Goal: Task Accomplishment & Management: Complete application form

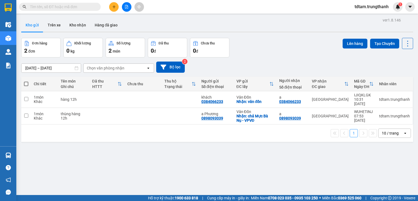
click at [113, 7] on icon "plus" at bounding box center [114, 7] width 4 height 4
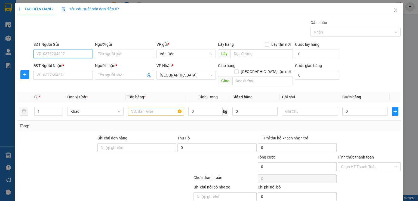
paste input "0989499377"
click at [37, 54] on input "0989499377" at bounding box center [63, 54] width 59 height 9
click at [38, 54] on input "0989499377" at bounding box center [63, 54] width 59 height 9
type input "0989499377"
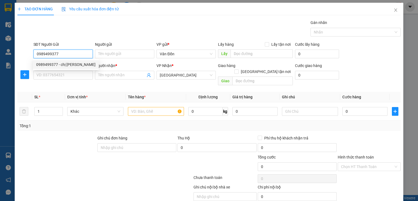
click at [57, 64] on div "0989499377 - chị [PERSON_NAME]" at bounding box center [65, 65] width 59 height 6
type input "chị [PERSON_NAME]"
checkbox input "true"
type input "VPVĐ"
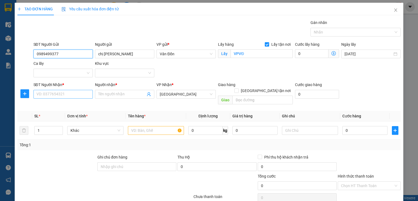
type input "0989499377"
click at [65, 94] on input "SĐT Người Nhận *" at bounding box center [63, 94] width 59 height 9
type input "0833610909"
click at [121, 93] on input "Người nhận *" at bounding box center [121, 94] width 47 height 6
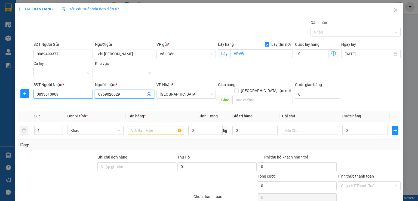
type input "0969020029"
click at [62, 96] on input "0833610909" at bounding box center [63, 94] width 59 height 9
click at [132, 93] on input "0969020029" at bounding box center [121, 94] width 47 height 6
click at [162, 126] on input "text" at bounding box center [156, 130] width 56 height 9
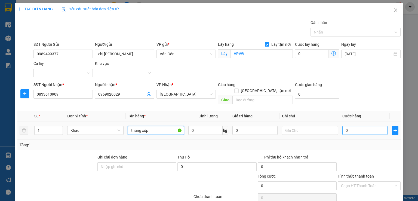
type input "thùng xốp"
click at [354, 126] on input "0" at bounding box center [365, 130] width 45 height 9
type input "1"
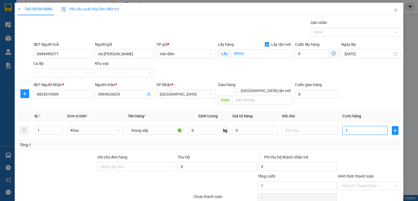
type input "10"
type input "100"
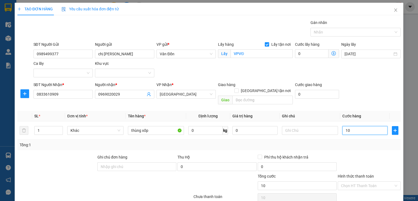
type input "100"
type input "100.000"
click at [271, 96] on input "text" at bounding box center [263, 100] width 60 height 9
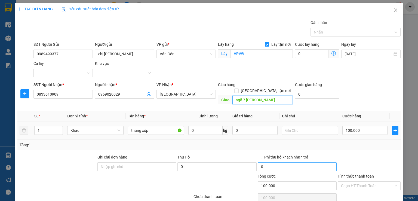
scroll to position [36, 0]
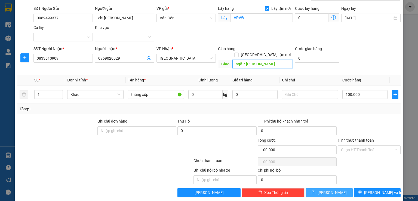
type input "ngõ 7 [PERSON_NAME]"
click at [333, 188] on button "[PERSON_NAME]" at bounding box center [329, 192] width 47 height 9
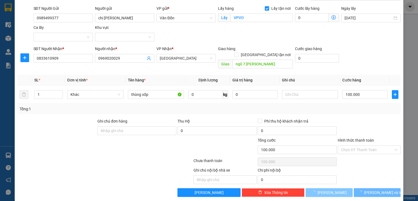
checkbox input "false"
type input "0"
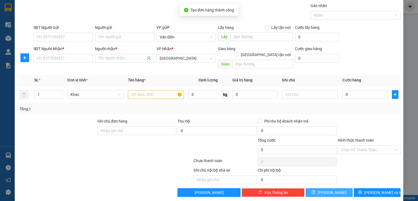
scroll to position [0, 0]
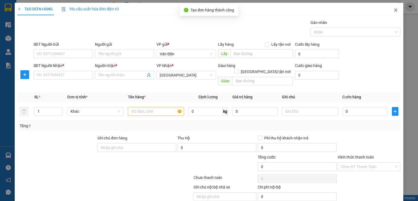
click at [394, 9] on icon "close" at bounding box center [396, 10] width 4 height 4
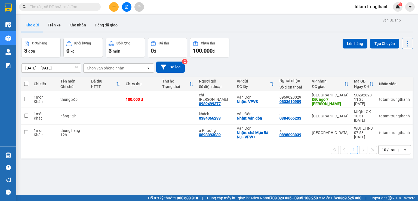
click at [32, 23] on button "Kho gửi" at bounding box center [32, 25] width 22 height 13
click at [24, 99] on input "checkbox" at bounding box center [26, 99] width 4 height 4
checkbox input "true"
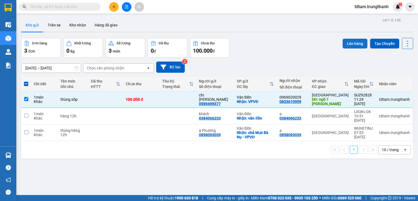
click at [349, 42] on button "Lên hàng" at bounding box center [355, 44] width 25 height 10
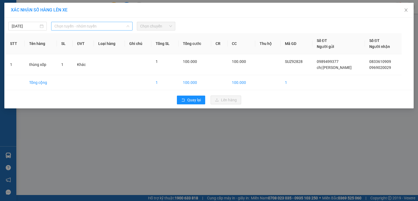
click at [105, 26] on span "Chọn tuyến - nhóm tuyến" at bounding box center [91, 26] width 75 height 8
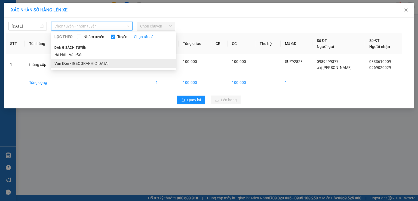
click at [91, 65] on li "Vân Đồn - [GEOGRAPHIC_DATA]" at bounding box center [113, 63] width 125 height 9
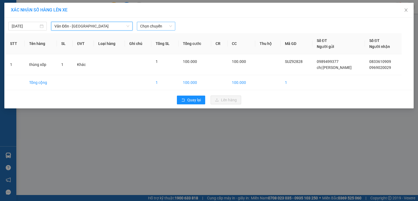
click at [150, 29] on span "Chọn chuyến" at bounding box center [156, 26] width 32 height 8
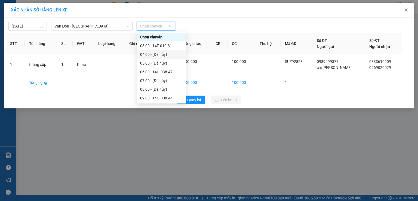
scroll to position [27, 0]
click at [155, 96] on div "12:00 - 14F-010.44" at bounding box center [161, 97] width 42 height 6
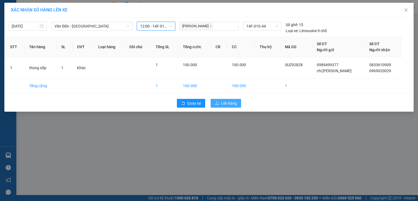
click at [231, 100] on span "Lên hàng" at bounding box center [229, 103] width 16 height 6
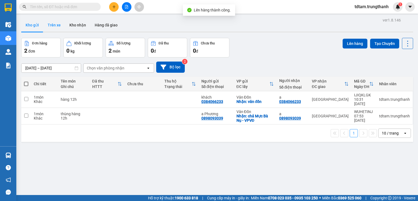
click at [53, 26] on button "Trên xe" at bounding box center [54, 25] width 22 height 13
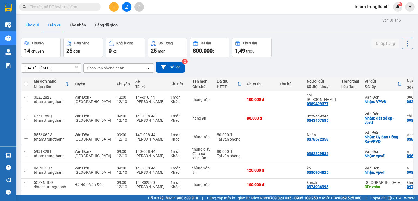
click at [29, 25] on button "Kho gửi" at bounding box center [32, 25] width 22 height 13
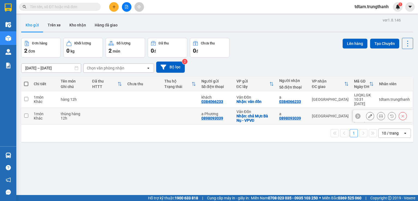
click at [369, 114] on icon at bounding box center [371, 116] width 4 height 4
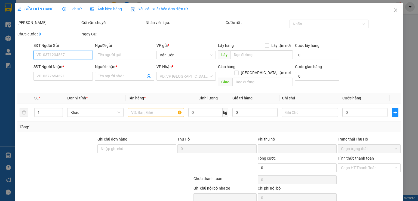
type input "0898093039"
type input "a Phương"
checkbox input "true"
type input "chả Mực Bà Nụ - VPVĐ"
type input "0898093039"
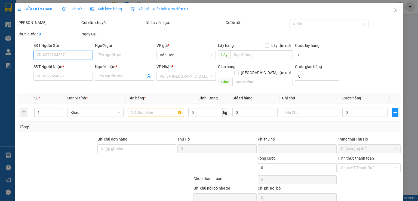
type input "a"
type input "0"
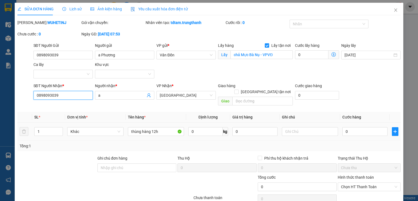
drag, startPoint x: 58, startPoint y: 94, endPoint x: 24, endPoint y: 89, distance: 34.2
click at [26, 89] on div "SĐT Người Nhận * 0898093039 0898093039 Người nhận * a VP Nhận * [GEOGRAPHIC_DAT…" at bounding box center [209, 95] width 385 height 25
type input "0373360338"
click at [259, 97] on input "text" at bounding box center [263, 101] width 60 height 9
click at [356, 127] on input "0" at bounding box center [365, 131] width 45 height 9
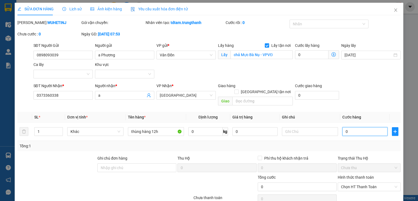
type input "1"
type input "10"
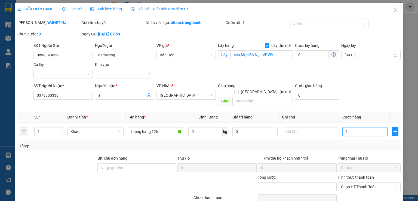
type input "10"
type input "100"
type input "100.000"
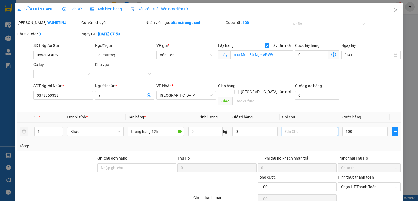
type input "100.000"
drag, startPoint x: 298, startPoint y: 127, endPoint x: 297, endPoint y: 132, distance: 5.2
click at [301, 128] on input "text" at bounding box center [310, 131] width 56 height 9
type input "d"
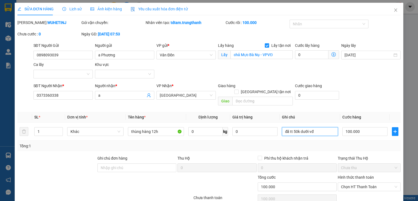
scroll to position [27, 0]
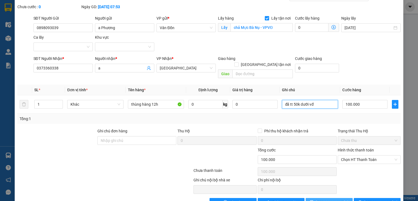
type input "đã tt 50k dưới vđ"
click at [320, 199] on span "[PERSON_NAME] thay đổi" at bounding box center [338, 202] width 44 height 6
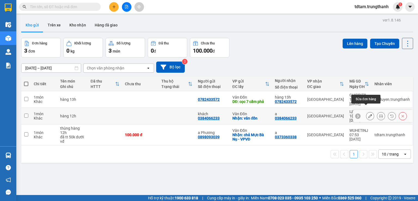
click at [369, 114] on icon at bounding box center [371, 116] width 4 height 4
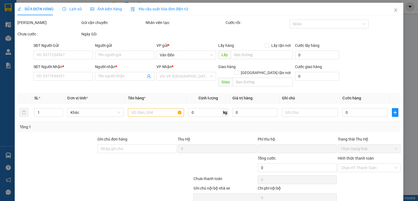
type input "0384066233"
type input "khách"
checkbox input "true"
type input "vân đồn"
type input "0384066233"
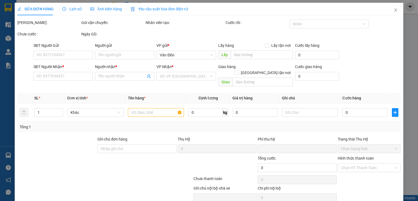
type input "a"
type input "0"
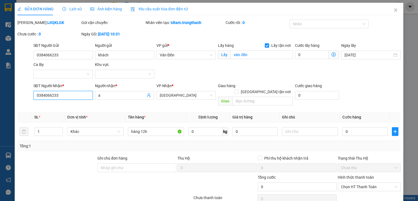
drag, startPoint x: 60, startPoint y: 93, endPoint x: 25, endPoint y: 93, distance: 34.9
click at [25, 93] on div "SĐT Người Nhận * 0384066233 0384066233 Người nhận * a VP Nhận * [GEOGRAPHIC_DAT…" at bounding box center [209, 95] width 385 height 25
type input "0364765249"
click at [260, 97] on input "text" at bounding box center [263, 101] width 60 height 9
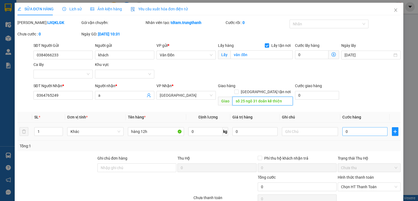
type input "số 25 ngõ 31 doãn kế thiện"
click at [357, 127] on input "0" at bounding box center [365, 131] width 45 height 9
type input "7"
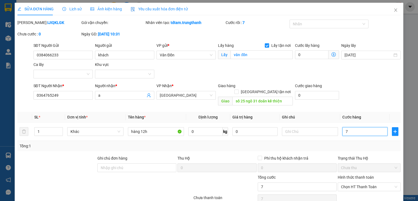
type input "70"
type input "70.000"
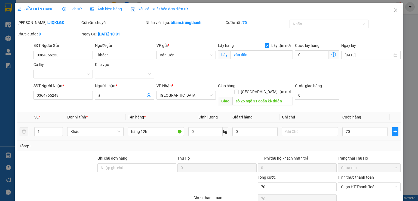
type input "70.000"
click at [382, 143] on div "Tổng: 1" at bounding box center [209, 146] width 379 height 6
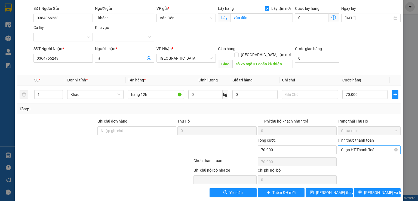
click at [363, 146] on span "Chọn HT Thanh Toán" at bounding box center [369, 150] width 56 height 8
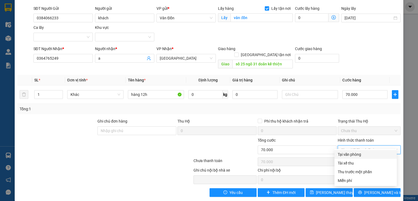
click at [351, 154] on div "Tại văn phòng" at bounding box center [366, 154] width 56 height 6
type input "0"
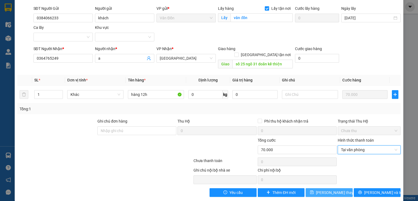
click at [329, 190] on span "[PERSON_NAME] thay đổi" at bounding box center [338, 193] width 44 height 6
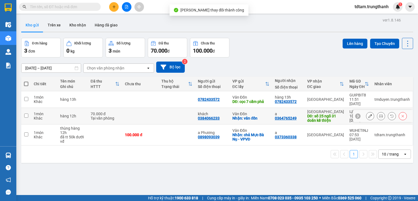
click at [27, 114] on input "checkbox" at bounding box center [26, 116] width 4 height 4
checkbox input "true"
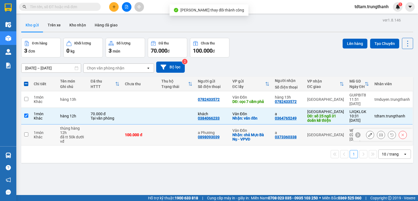
click at [28, 132] on input "checkbox" at bounding box center [26, 134] width 4 height 4
checkbox input "true"
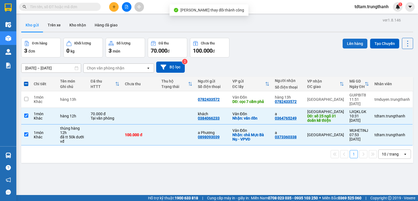
click at [349, 48] on button "Lên hàng" at bounding box center [355, 44] width 25 height 10
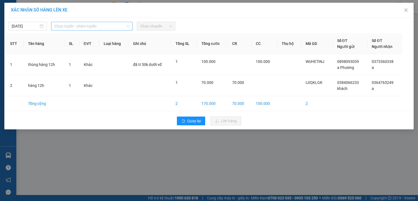
click at [75, 22] on span "Chọn tuyến - nhóm tuyến" at bounding box center [91, 26] width 75 height 8
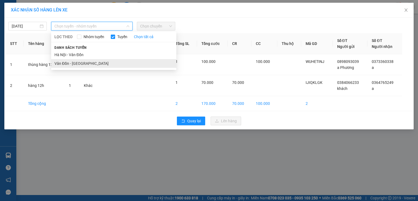
click at [69, 63] on li "Vân Đồn - [GEOGRAPHIC_DATA]" at bounding box center [113, 63] width 125 height 9
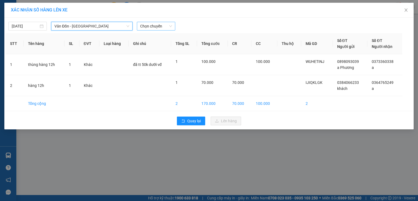
click at [150, 26] on span "Chọn chuyến" at bounding box center [156, 26] width 32 height 8
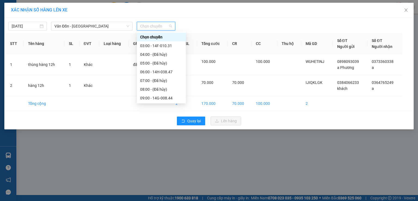
scroll to position [27, 0]
click at [161, 96] on div "12:00 - 14F-010.44" at bounding box center [161, 97] width 42 height 6
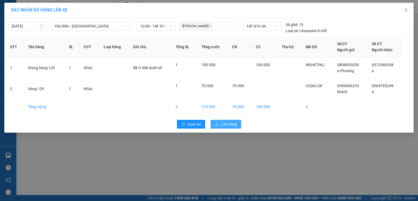
click at [227, 124] on span "Lên hàng" at bounding box center [229, 124] width 16 height 6
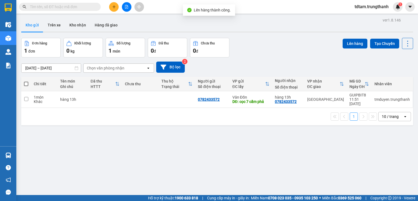
click at [34, 22] on button "Kho gửi" at bounding box center [32, 25] width 22 height 13
click at [57, 26] on button "Trên xe" at bounding box center [54, 25] width 22 height 13
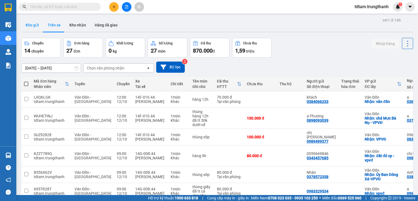
click at [31, 26] on button "Kho gửi" at bounding box center [32, 25] width 22 height 13
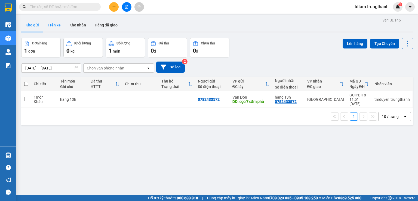
click at [56, 28] on button "Trên xe" at bounding box center [54, 25] width 22 height 13
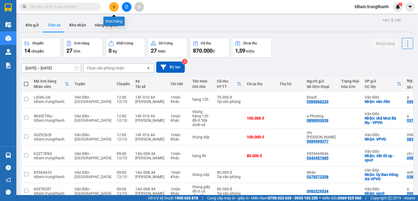
click at [111, 7] on button at bounding box center [114, 7] width 10 height 10
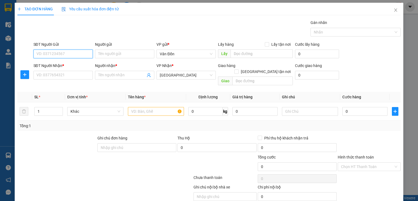
click at [60, 53] on input "SĐT Người Gửi" at bounding box center [63, 54] width 59 height 9
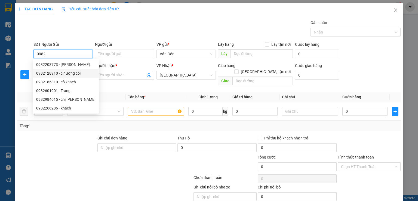
click at [74, 71] on div "0982128910 - c hương còi" at bounding box center [65, 73] width 59 height 6
type input "0982128910"
type input "c hương còi"
checkbox input "true"
type input "vpvđ"
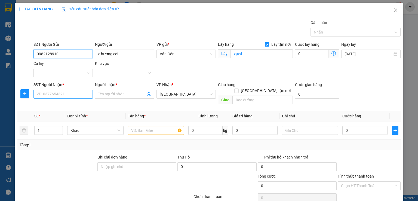
type input "0982128910"
click at [56, 95] on input "SĐT Người Nhận *" at bounding box center [63, 94] width 59 height 9
type input "0969181319"
click at [132, 90] on span at bounding box center [124, 94] width 59 height 9
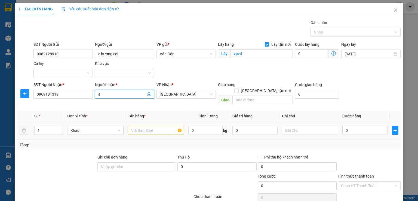
type input "a"
click at [160, 126] on input "text" at bounding box center [156, 130] width 56 height 9
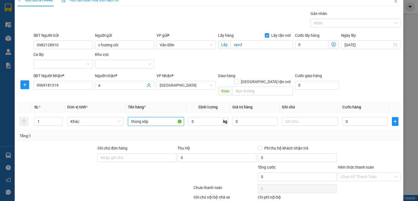
scroll to position [18, 0]
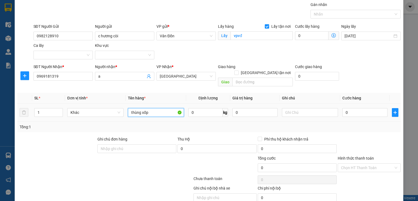
type input "thùng xốp"
drag, startPoint x: 365, startPoint y: 118, endPoint x: 368, endPoint y: 116, distance: 3.0
click at [368, 122] on div "Tổng: 1" at bounding box center [209, 127] width 384 height 10
click at [366, 108] on input "0" at bounding box center [365, 112] width 45 height 9
type input "7"
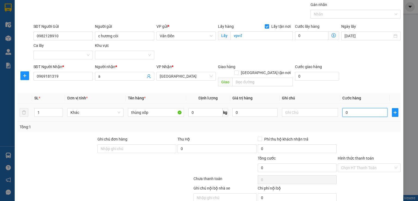
type input "7"
type input "70"
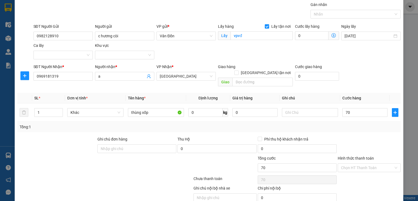
type input "70.000"
click at [371, 126] on div "Transit Pickup Surcharge Ids Transit Deliver Surcharge Ids Transit Deliver Surc…" at bounding box center [209, 108] width 384 height 213
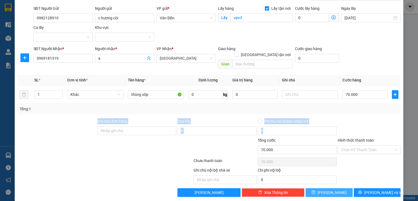
click at [331, 190] on span "[PERSON_NAME]" at bounding box center [332, 193] width 29 height 6
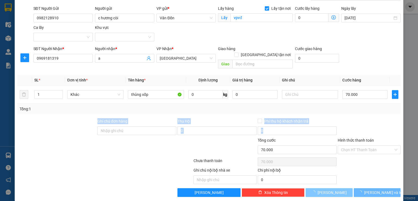
checkbox input "false"
type input "0"
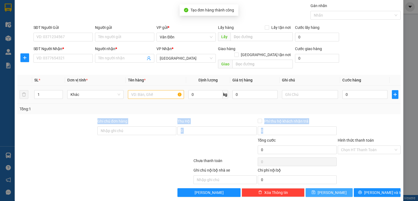
scroll to position [0, 0]
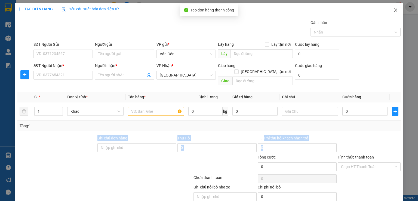
click at [394, 11] on span "Close" at bounding box center [395, 10] width 15 height 15
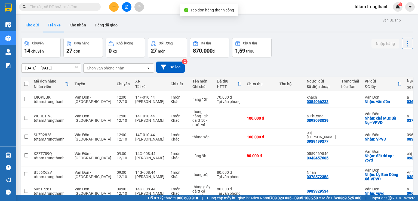
click at [30, 23] on button "Kho gửi" at bounding box center [32, 25] width 22 height 13
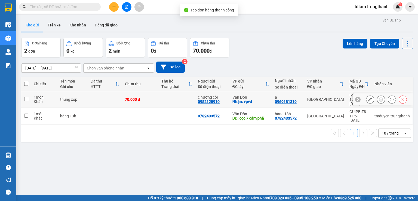
click at [26, 97] on input "checkbox" at bounding box center [26, 99] width 4 height 4
checkbox input "true"
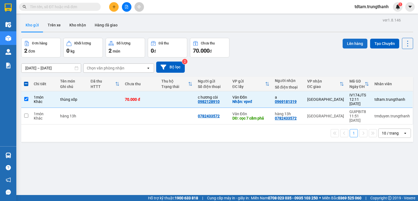
click at [348, 42] on button "Lên hàng" at bounding box center [355, 44] width 25 height 10
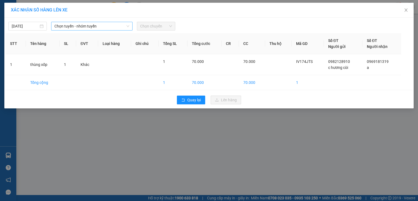
click at [92, 24] on span "Chọn tuyến - nhóm tuyến" at bounding box center [91, 26] width 75 height 8
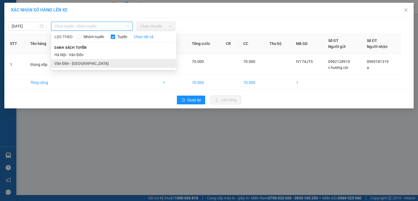
click at [77, 60] on li "Vân Đồn - [GEOGRAPHIC_DATA]" at bounding box center [113, 63] width 125 height 9
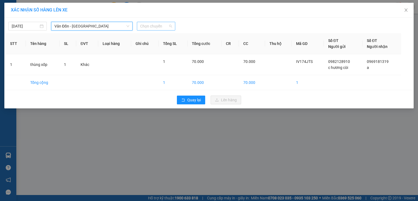
click at [149, 22] on span "Chọn chuyến" at bounding box center [156, 26] width 32 height 8
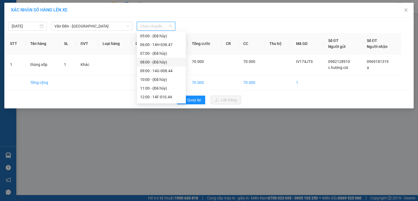
scroll to position [45, 0]
click at [159, 87] on div "13:00 - 14F-010.05" at bounding box center [161, 88] width 42 height 6
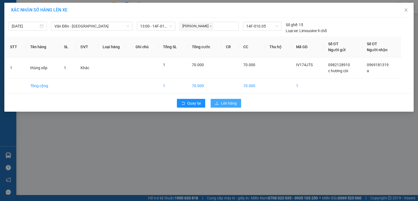
click at [226, 102] on span "Lên hàng" at bounding box center [229, 103] width 16 height 6
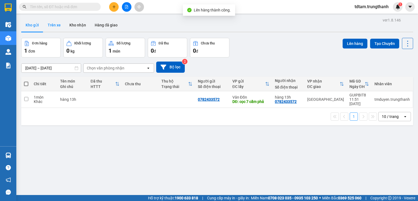
click at [53, 20] on button "Trên xe" at bounding box center [54, 25] width 22 height 13
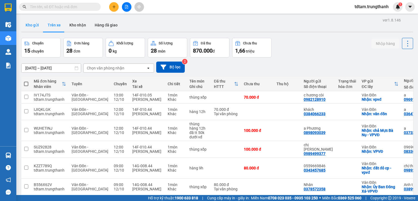
click at [35, 24] on button "Kho gửi" at bounding box center [32, 25] width 22 height 13
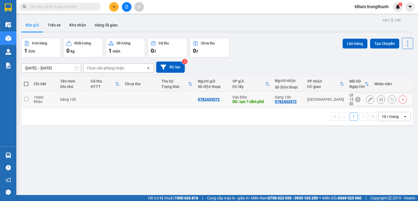
click at [369, 98] on icon at bounding box center [371, 100] width 4 height 4
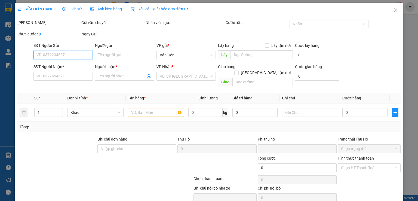
type input "0782433572"
type input "cọc 7 cẩm phả"
type input "0782433572"
type input "hàng 13h"
type input "0"
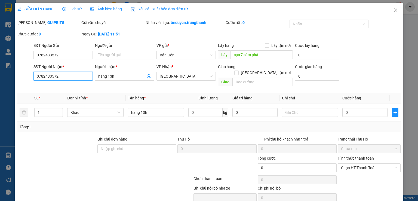
drag, startPoint x: 61, startPoint y: 77, endPoint x: 26, endPoint y: 71, distance: 35.6
click at [26, 71] on div "SĐT Người Nhận * 0782433572 0782433572 Người nhận * hàng 13h VP Nhận * [GEOGRAP…" at bounding box center [209, 76] width 385 height 25
type input "0335142493"
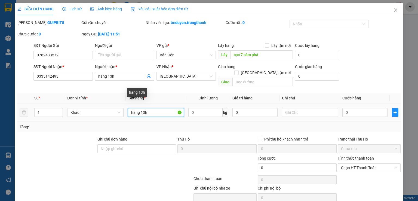
drag, startPoint x: 149, startPoint y: 106, endPoint x: 73, endPoint y: 184, distance: 108.5
click at [120, 107] on tr "1 Khác hàng 13h 0 kg 0 0" at bounding box center [209, 113] width 384 height 18
click at [29, 159] on div at bounding box center [73, 164] width 112 height 19
drag, startPoint x: 158, startPoint y: 107, endPoint x: 119, endPoint y: 106, distance: 39.2
click at [119, 106] on tr "1 Khác hàng 13h 0 kg 0 0" at bounding box center [209, 113] width 384 height 18
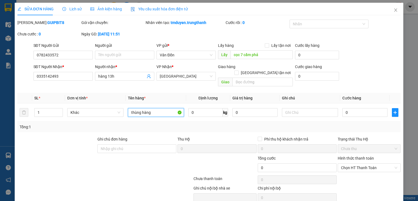
type input "thùng hàng"
drag, startPoint x: 33, startPoint y: 154, endPoint x: 120, endPoint y: 144, distance: 87.4
click at [34, 155] on div at bounding box center [73, 164] width 112 height 19
click at [372, 112] on div "0" at bounding box center [365, 112] width 45 height 11
click at [365, 108] on input "0" at bounding box center [365, 112] width 45 height 9
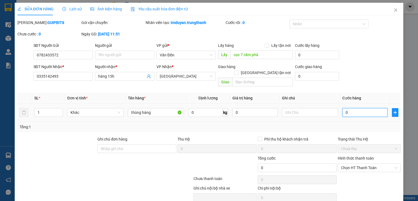
type input "7"
type input "70"
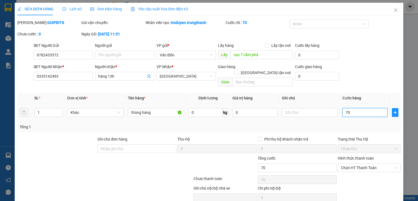
type input "70"
type input "70.000"
click at [372, 124] on div "Tổng: 1" at bounding box center [209, 127] width 379 height 6
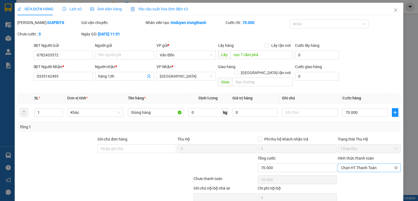
scroll to position [18, 0]
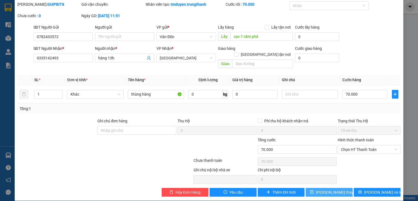
click at [321, 189] on span "[PERSON_NAME] thay đổi" at bounding box center [338, 192] width 44 height 6
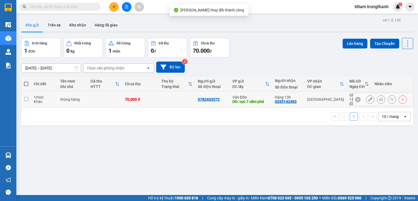
click at [29, 98] on td at bounding box center [26, 99] width 10 height 17
checkbox input "true"
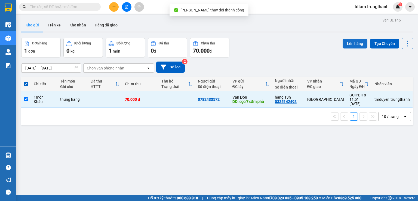
click at [360, 41] on button "Lên hàng" at bounding box center [355, 44] width 25 height 10
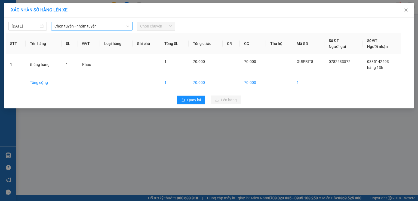
click at [82, 28] on span "Chọn tuyến - nhóm tuyến" at bounding box center [91, 26] width 75 height 8
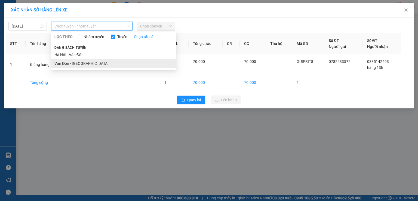
click at [77, 64] on li "Vân Đồn - [GEOGRAPHIC_DATA]" at bounding box center [113, 63] width 125 height 9
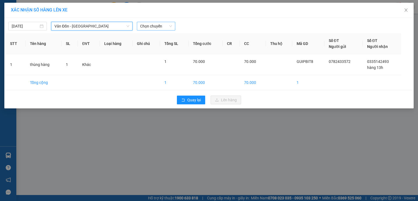
click at [155, 26] on span "Chọn chuyến" at bounding box center [156, 26] width 32 height 8
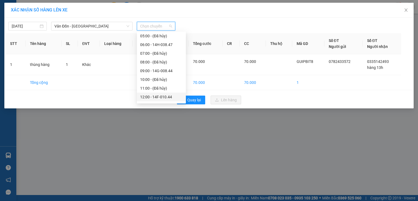
scroll to position [54, 0]
click at [157, 77] on div "13:00 - 14F-010.05" at bounding box center [161, 78] width 42 height 6
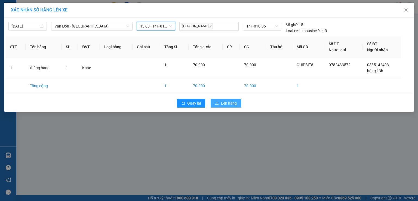
drag, startPoint x: 233, startPoint y: 102, endPoint x: 227, endPoint y: 103, distance: 5.8
click at [233, 102] on span "Lên hàng" at bounding box center [229, 103] width 16 height 6
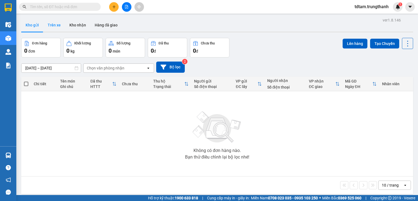
click at [59, 27] on button "Trên xe" at bounding box center [54, 25] width 22 height 13
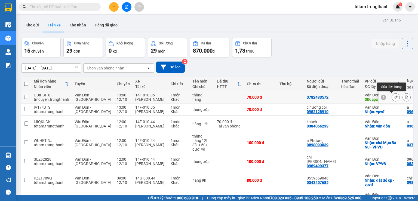
click at [394, 98] on icon at bounding box center [396, 97] width 4 height 4
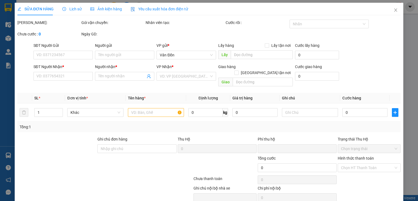
type input "0782433572"
type input "cọc 7 cẩm phả"
type input "0335142493"
type input "hàng 13h"
type input "0"
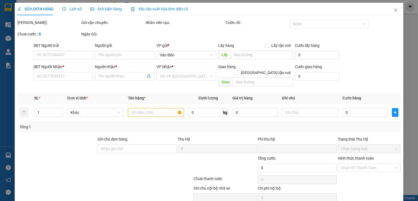
type input "70.000"
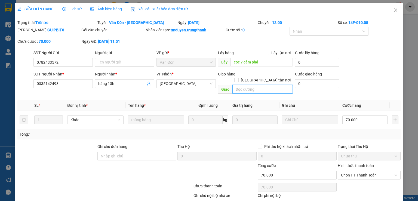
click at [255, 86] on input "text" at bounding box center [263, 89] width 60 height 9
type input "613 [PERSON_NAME]"
click at [263, 55] on div "Lấy hàng Lấy tận nơi" at bounding box center [255, 53] width 75 height 6
drag, startPoint x: 263, startPoint y: 54, endPoint x: 266, endPoint y: 56, distance: 3.8
click at [266, 55] on label "Lấy tận nơi" at bounding box center [279, 53] width 28 height 6
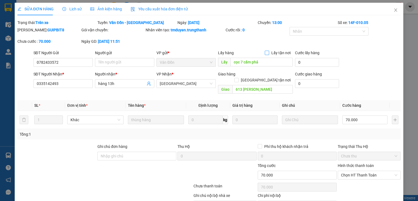
click at [266, 54] on input "Lấy tận nơi" at bounding box center [267, 53] width 4 height 4
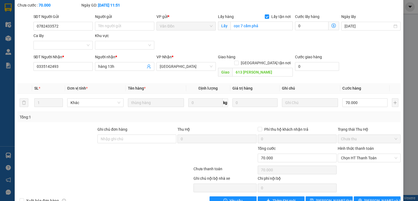
scroll to position [45, 0]
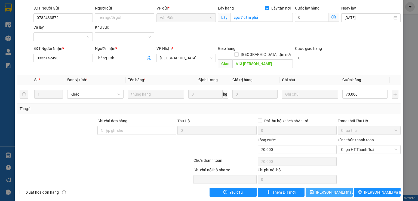
click at [332, 188] on button "[PERSON_NAME] thay đổi" at bounding box center [329, 192] width 47 height 9
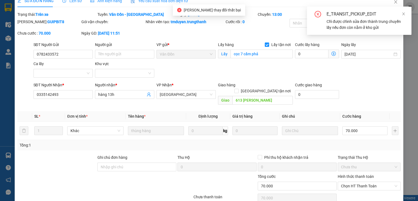
scroll to position [0, 0]
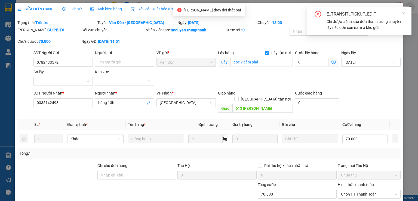
click at [265, 53] on input "Lấy tận nơi" at bounding box center [267, 53] width 4 height 4
checkbox input "false"
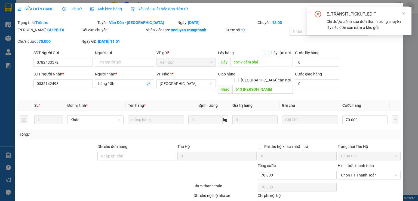
scroll to position [26, 0]
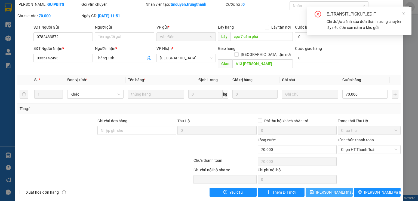
click at [335, 189] on span "[PERSON_NAME] thay đổi" at bounding box center [338, 192] width 44 height 6
